Goal: Complete application form

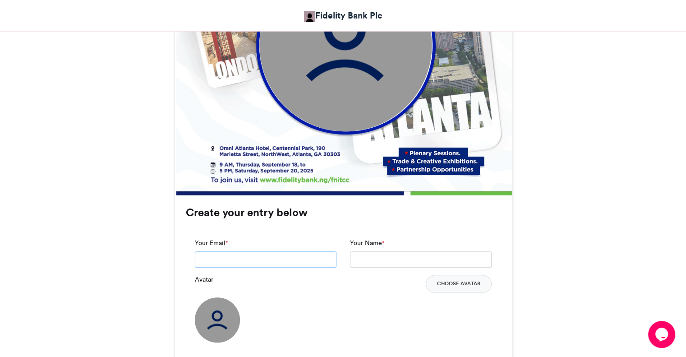
click at [238, 257] on input "Your Email *" at bounding box center [266, 259] width 142 height 16
type input "*"
type input "**********"
click at [372, 260] on input "Your Name *" at bounding box center [421, 259] width 142 height 16
type input "**********"
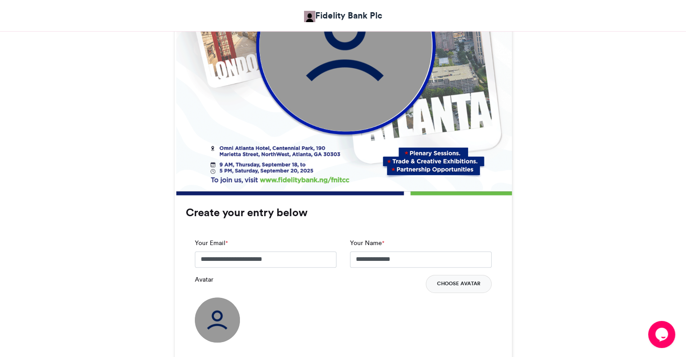
click at [453, 282] on button "Choose Avatar" at bounding box center [459, 284] width 66 height 18
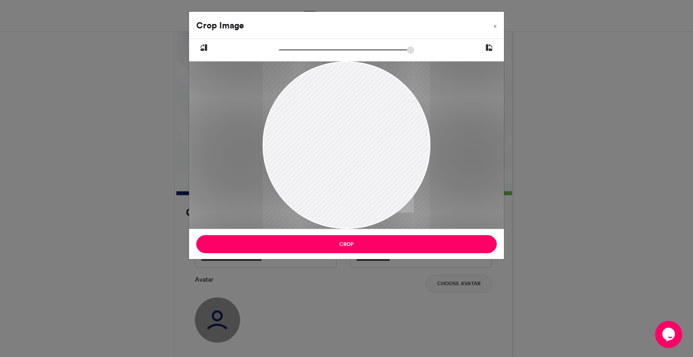
drag, startPoint x: 343, startPoint y: 160, endPoint x: 342, endPoint y: 131, distance: 28.9
click at [342, 131] on div at bounding box center [346, 144] width 167 height 167
click at [354, 176] on div at bounding box center [346, 144] width 167 height 167
drag, startPoint x: 346, startPoint y: 158, endPoint x: 343, endPoint y: 114, distance: 44.4
click at [343, 114] on div at bounding box center [346, 144] width 167 height 167
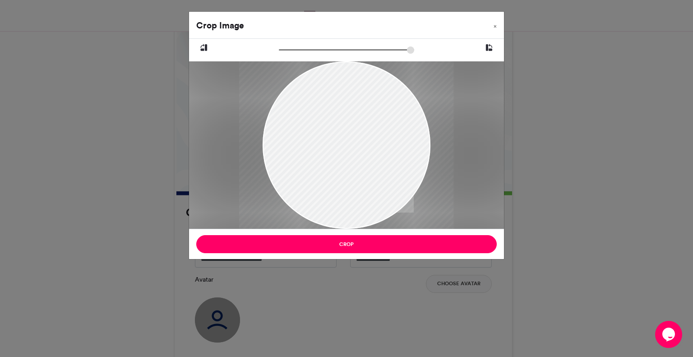
drag, startPoint x: 283, startPoint y: 50, endPoint x: 293, endPoint y: 53, distance: 10.6
click at [293, 53] on input "zoom" at bounding box center [346, 50] width 135 height 9
drag, startPoint x: 333, startPoint y: 142, endPoint x: 335, endPoint y: 94, distance: 48.3
click at [335, 94] on div at bounding box center [348, 122] width 214 height 214
type input "*****"
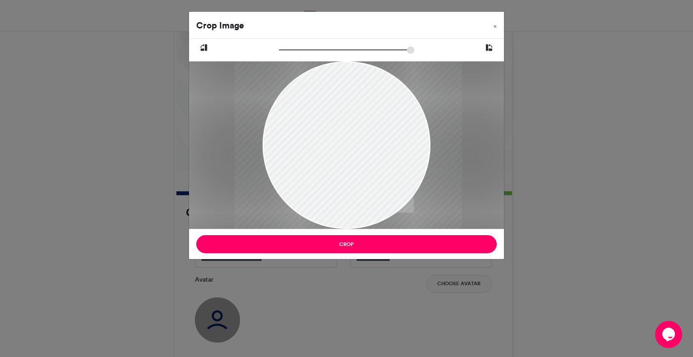
click at [296, 49] on input "zoom" at bounding box center [346, 50] width 135 height 9
drag, startPoint x: 323, startPoint y: 127, endPoint x: 323, endPoint y: 109, distance: 18.1
click at [323, 109] on div at bounding box center [348, 115] width 227 height 227
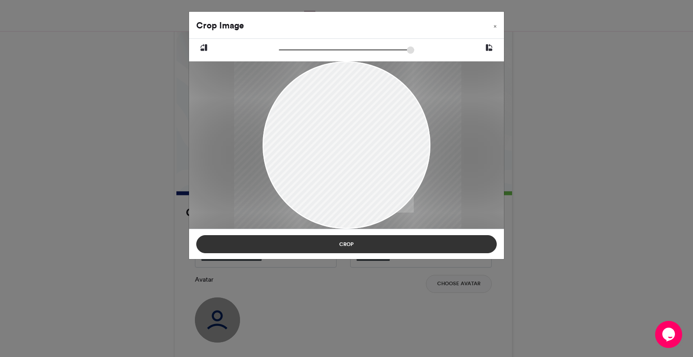
click at [346, 243] on button "Crop" at bounding box center [346, 244] width 300 height 18
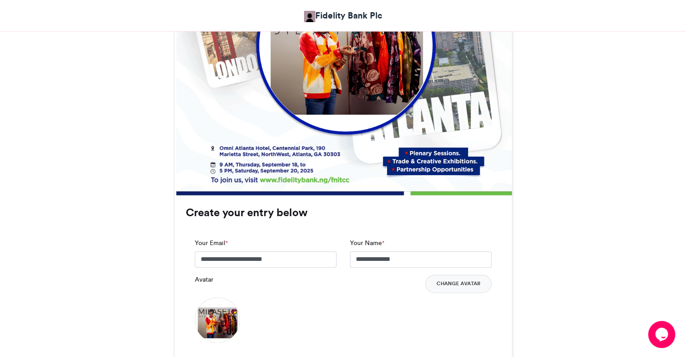
scroll to position [180, 0]
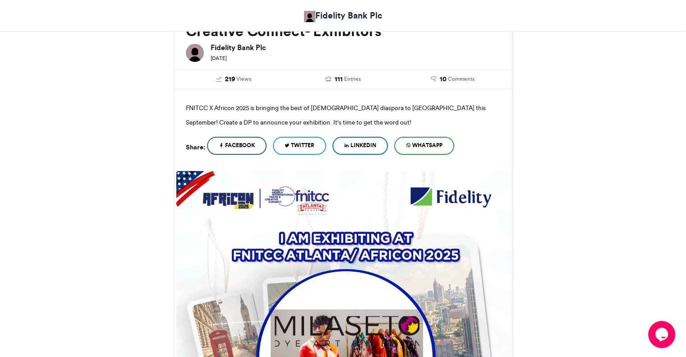
click at [420, 145] on span "WhatsApp" at bounding box center [427, 145] width 30 height 8
click at [424, 143] on span "WhatsApp" at bounding box center [427, 145] width 30 height 8
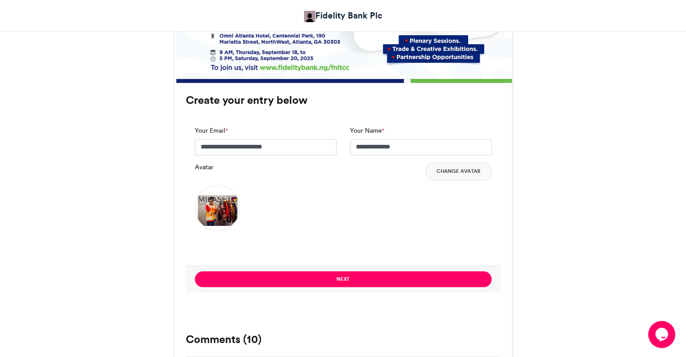
scroll to position [605, 0]
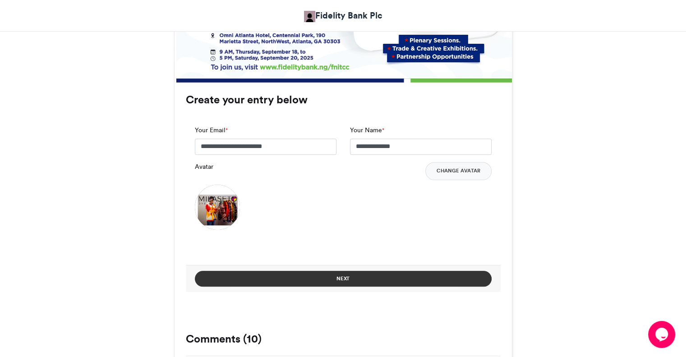
click at [341, 276] on button "Next" at bounding box center [343, 279] width 297 height 16
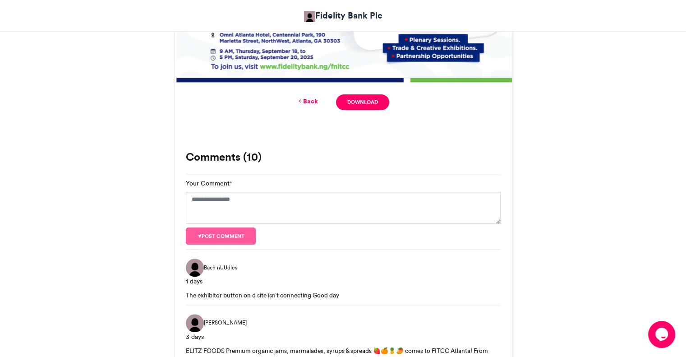
scroll to position [443, 0]
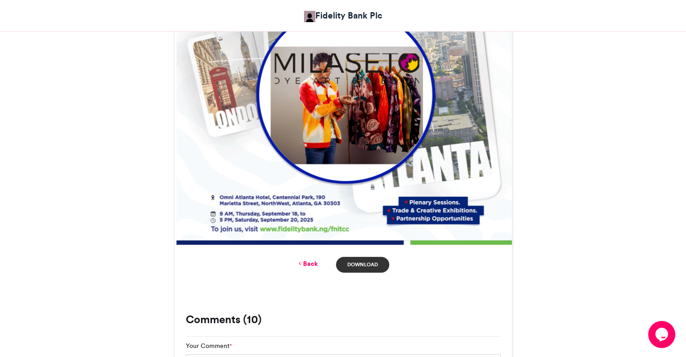
click at [359, 261] on link "Download" at bounding box center [362, 265] width 53 height 16
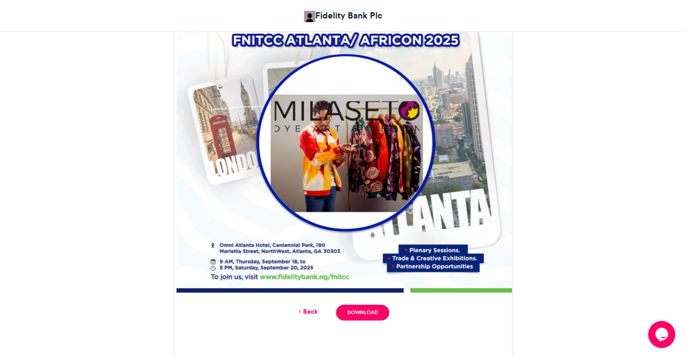
scroll to position [422, 0]
